Goal: Task Accomplishment & Management: Manage account settings

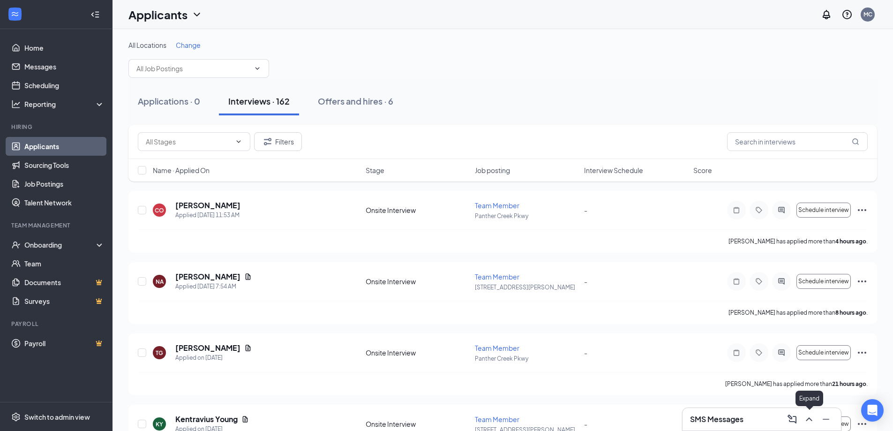
click at [813, 419] on icon "ChevronUp" at bounding box center [808, 418] width 11 height 11
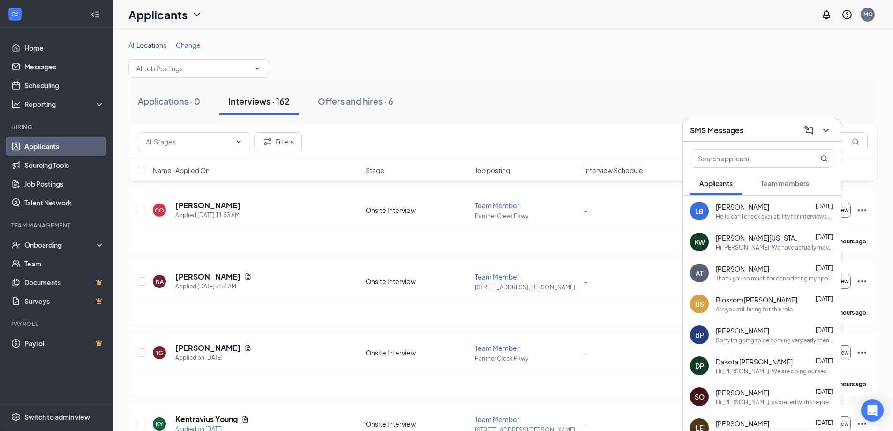
click at [748, 218] on div "Hello can I check availability for interviews this week" at bounding box center [775, 216] width 118 height 8
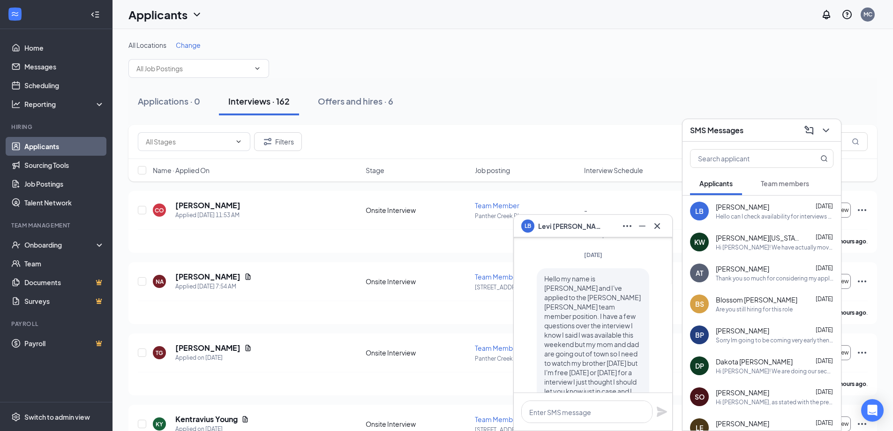
scroll to position [-187, 0]
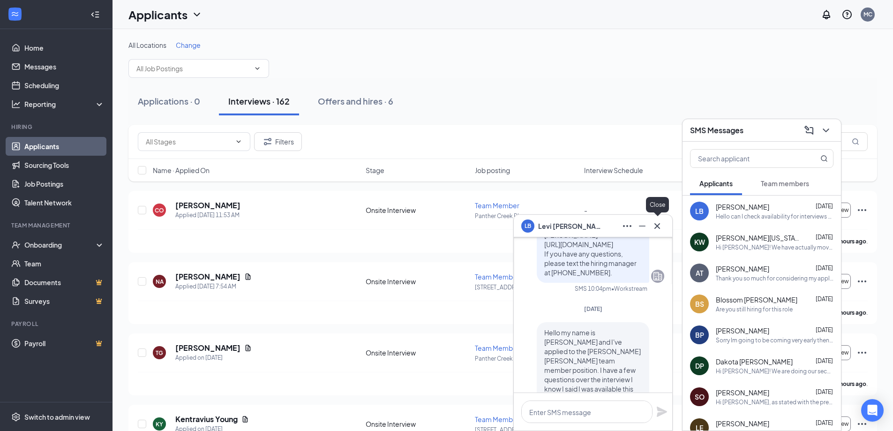
click at [655, 229] on icon "Cross" at bounding box center [656, 225] width 11 height 11
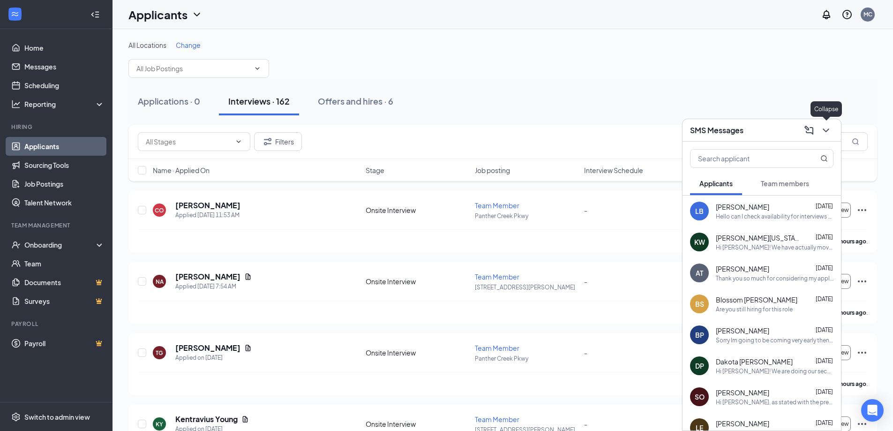
click at [822, 132] on icon "ChevronDown" at bounding box center [825, 130] width 11 height 11
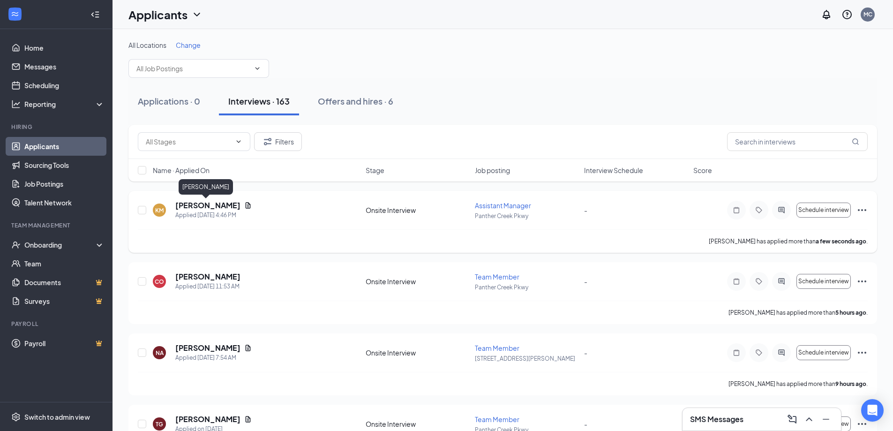
click at [195, 206] on h5 "[PERSON_NAME]" at bounding box center [207, 205] width 65 height 10
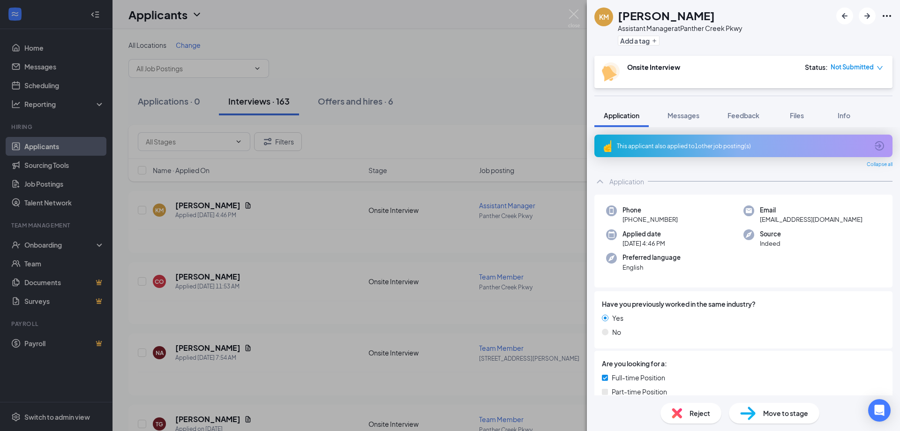
click at [681, 146] on div "This applicant also applied to 1 other job posting(s)" at bounding box center [742, 146] width 251 height 8
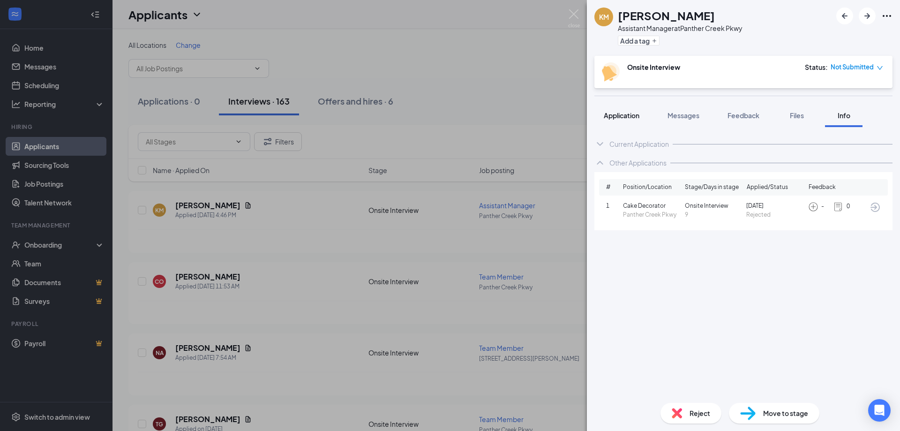
click at [632, 112] on span "Application" at bounding box center [622, 115] width 36 height 8
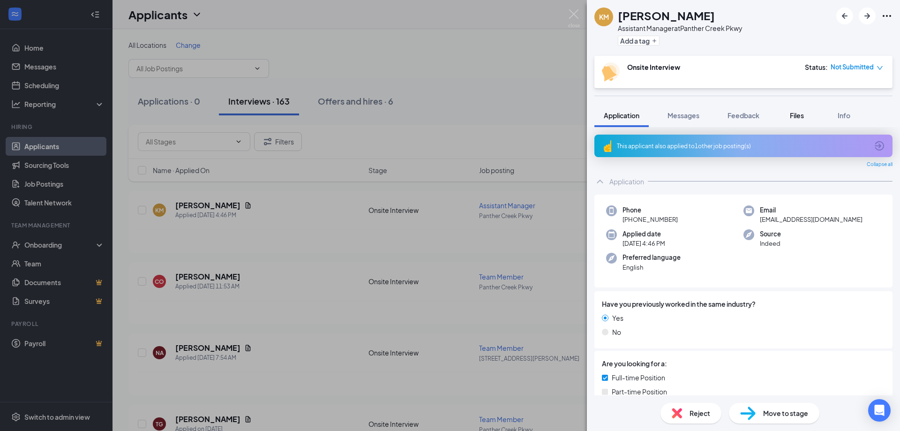
click at [798, 116] on span "Files" at bounding box center [797, 115] width 14 height 8
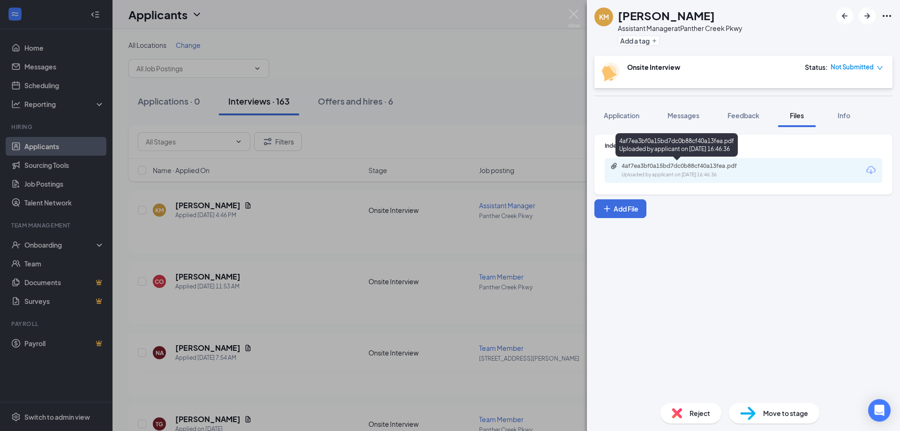
click at [665, 164] on div "4af7ea3bf0a15bd7dc0b88cf40a13fea.pdf" at bounding box center [686, 165] width 131 height 7
click at [617, 108] on button "Application" at bounding box center [621, 115] width 54 height 23
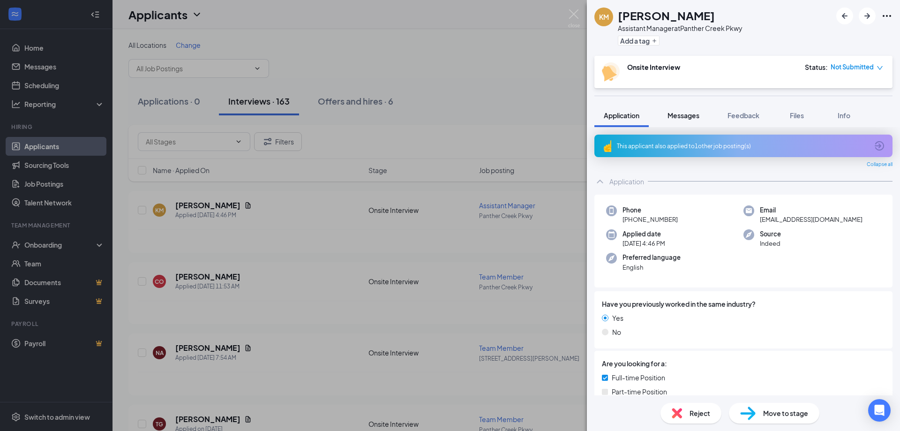
click at [677, 118] on span "Messages" at bounding box center [683, 115] width 32 height 8
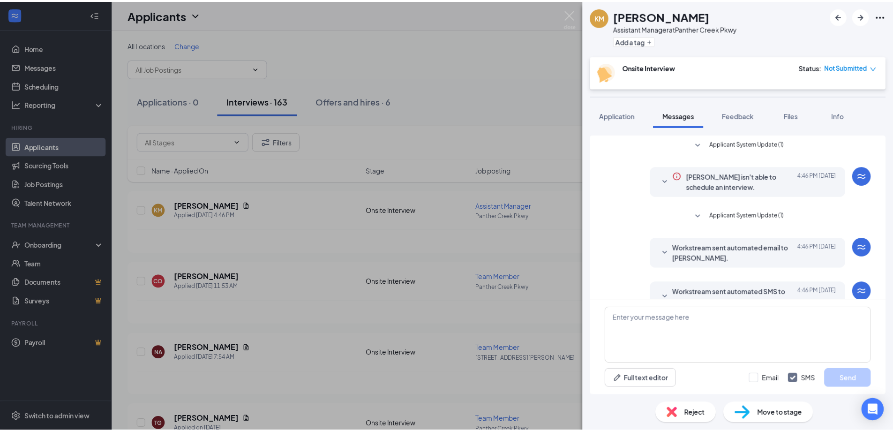
scroll to position [22, 0]
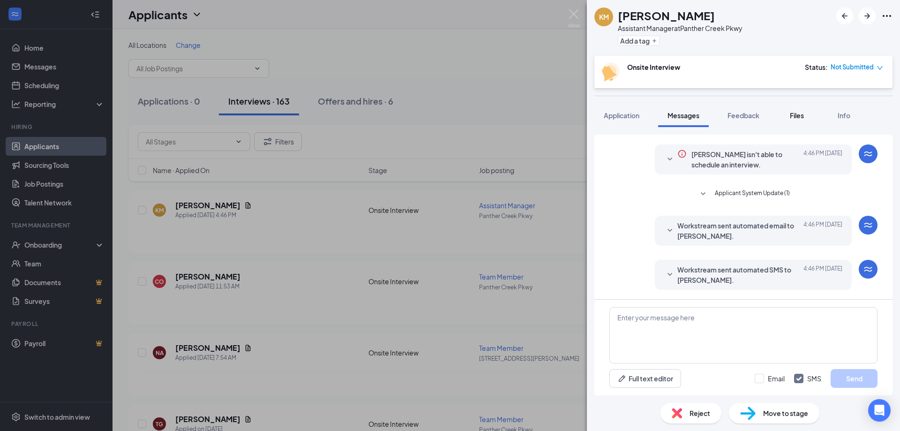
click at [797, 120] on button "Files" at bounding box center [796, 115] width 37 height 23
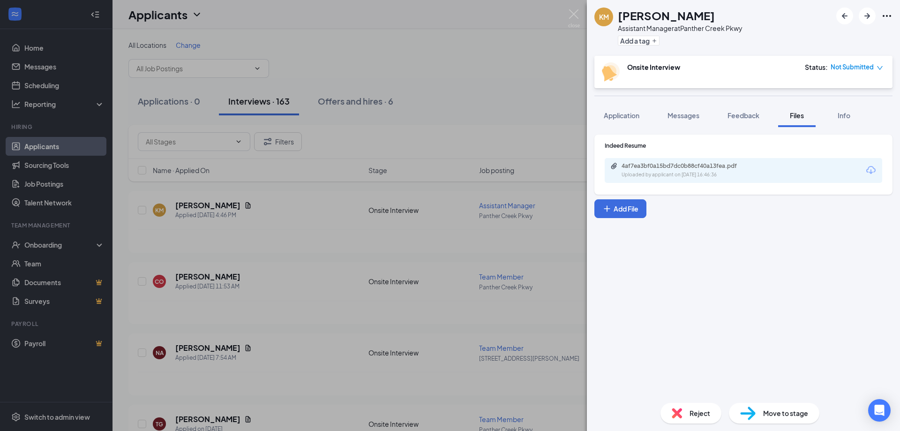
click at [574, 9] on div "KM [PERSON_NAME] Assistant Manager at [STREET_ADDRESS] Add a tag Onsite Intervi…" at bounding box center [450, 215] width 900 height 431
